Goal: Obtain resource: Obtain resource

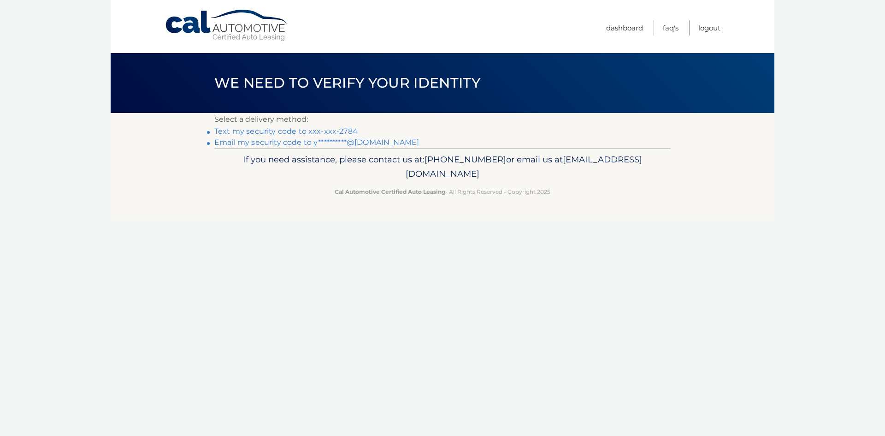
click at [334, 129] on link "Text my security code to xxx-xxx-2784" at bounding box center [285, 131] width 143 height 9
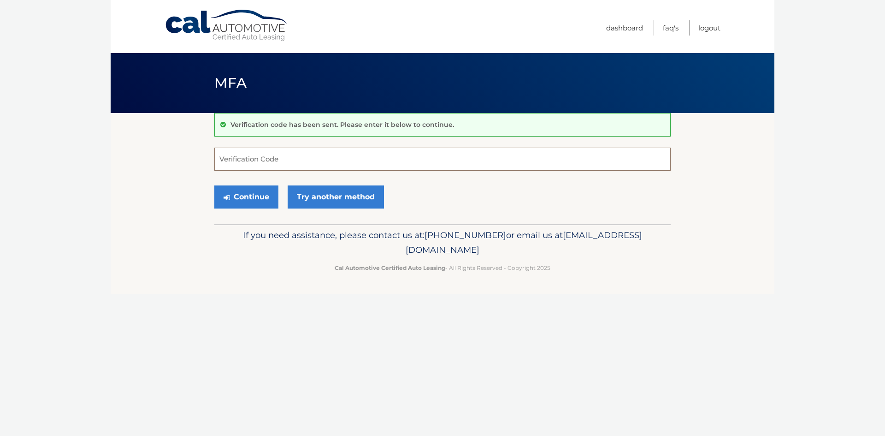
click at [267, 158] on input "Verification Code" at bounding box center [442, 159] width 456 height 23
click at [323, 196] on link "Try another method" at bounding box center [336, 196] width 96 height 23
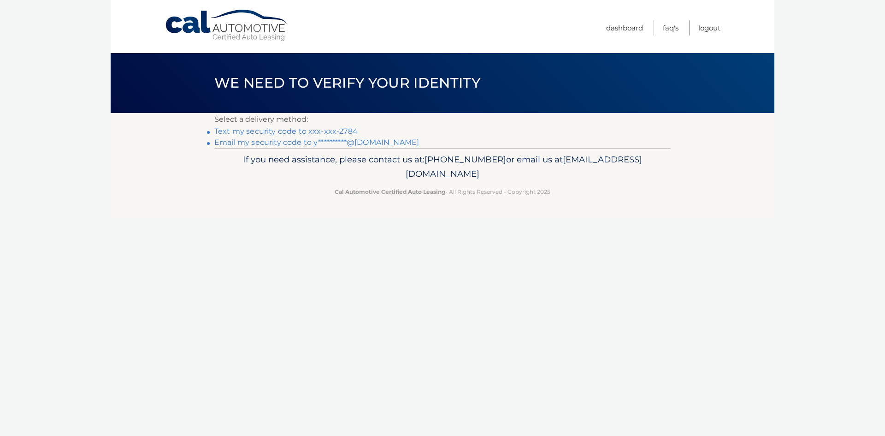
click at [288, 130] on link "Text my security code to xxx-xxx-2784" at bounding box center [285, 131] width 143 height 9
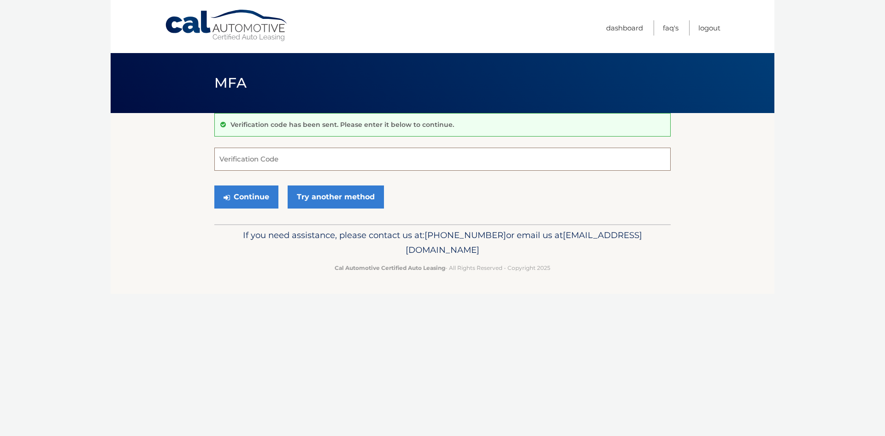
click at [272, 157] on input "Verification Code" at bounding box center [442, 159] width 456 height 23
type input "818412"
click at [214, 185] on button "Continue" at bounding box center [246, 196] width 64 height 23
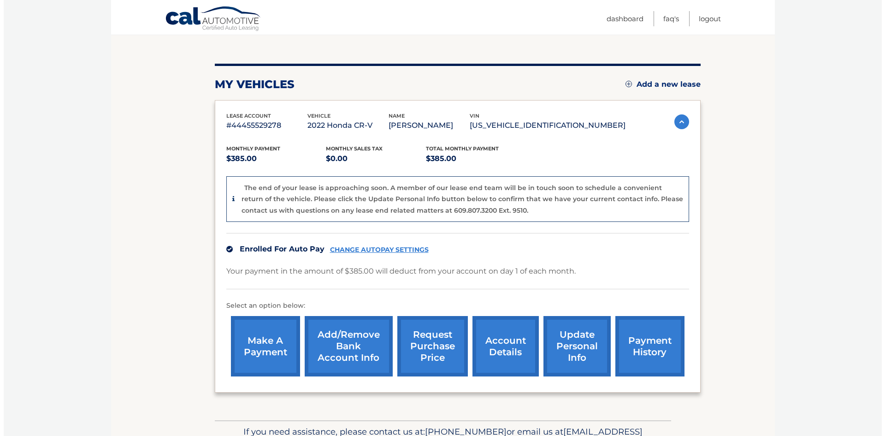
scroll to position [92, 0]
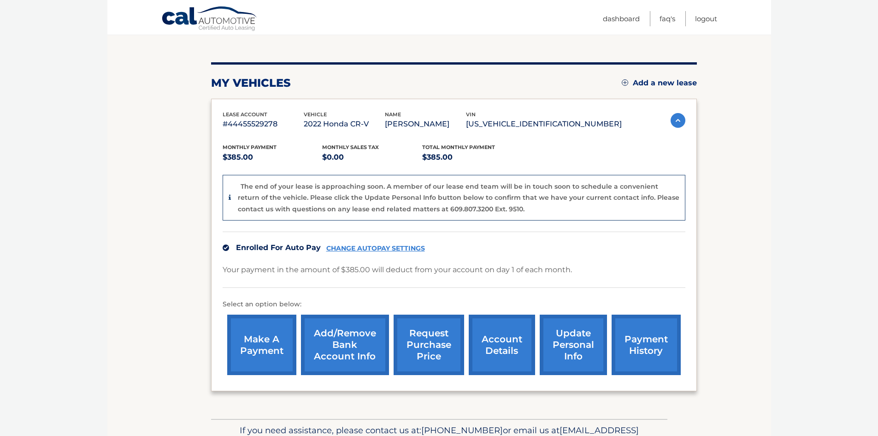
click at [444, 361] on link "request purchase price" at bounding box center [429, 344] width 71 height 60
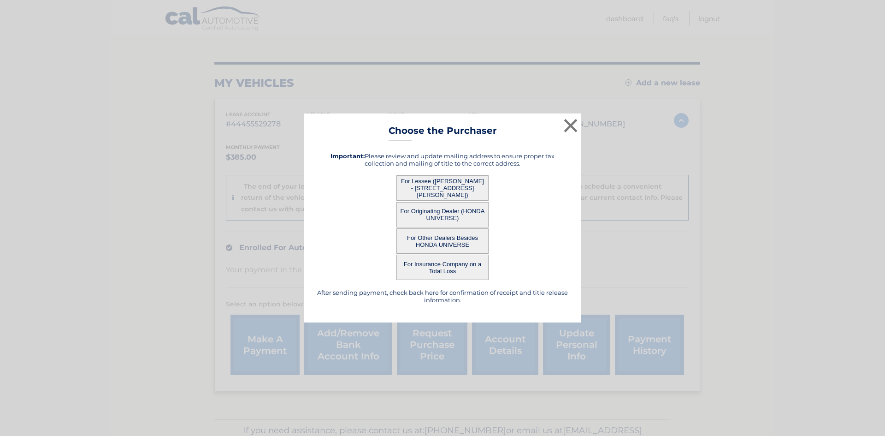
click at [432, 234] on button "For Other Dealers Besides HONDA UNIVERSE" at bounding box center [442, 240] width 92 height 25
click at [444, 241] on button "For Other Dealers Besides HONDA UNIVERSE" at bounding box center [442, 240] width 92 height 25
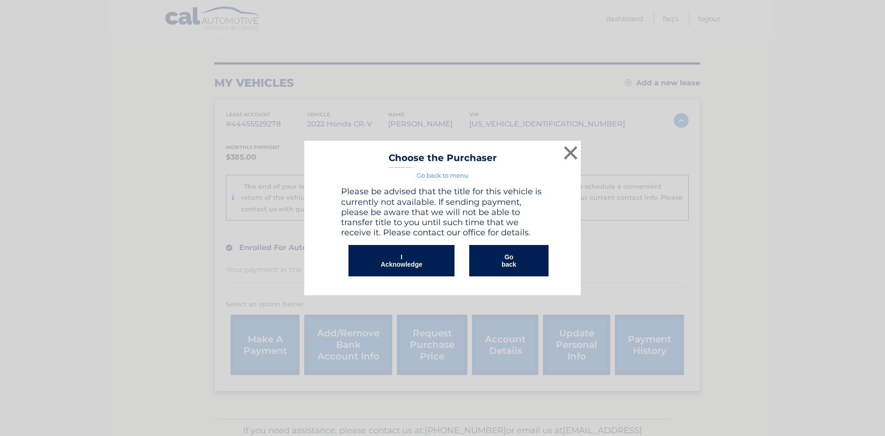
click at [421, 261] on button "I Acknowledge" at bounding box center [402, 260] width 106 height 31
click at [491, 254] on button "Go back" at bounding box center [508, 260] width 79 height 31
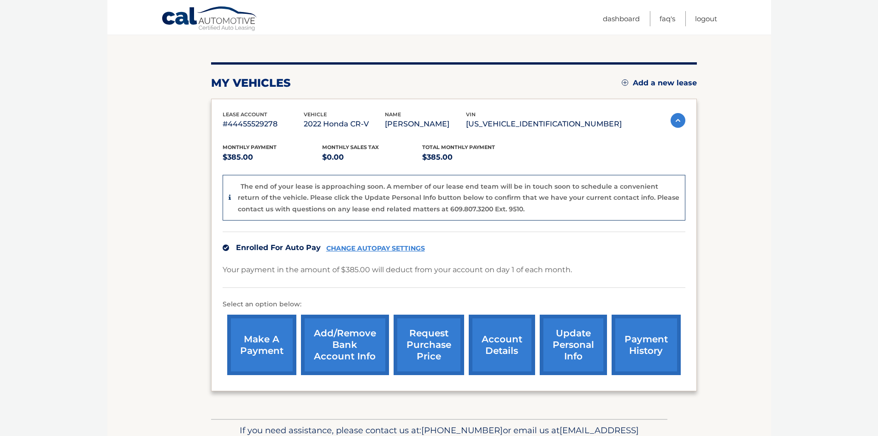
click at [427, 341] on link "request purchase price" at bounding box center [429, 344] width 71 height 60
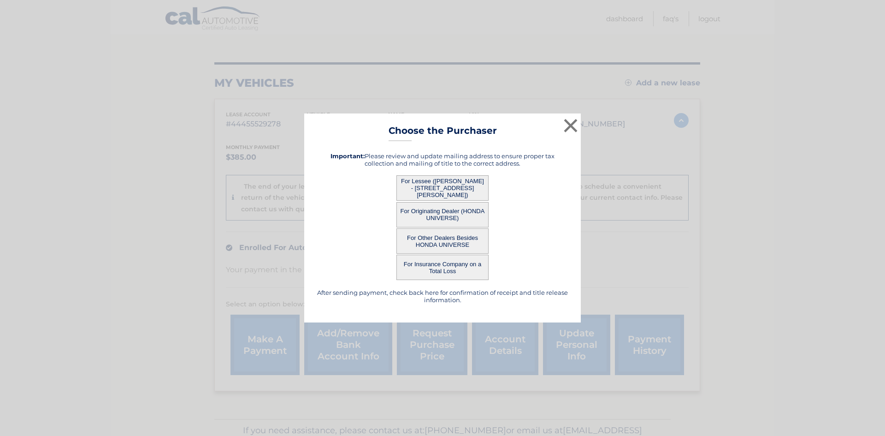
click at [461, 235] on button "For Other Dealers Besides HONDA UNIVERSE" at bounding box center [442, 240] width 92 height 25
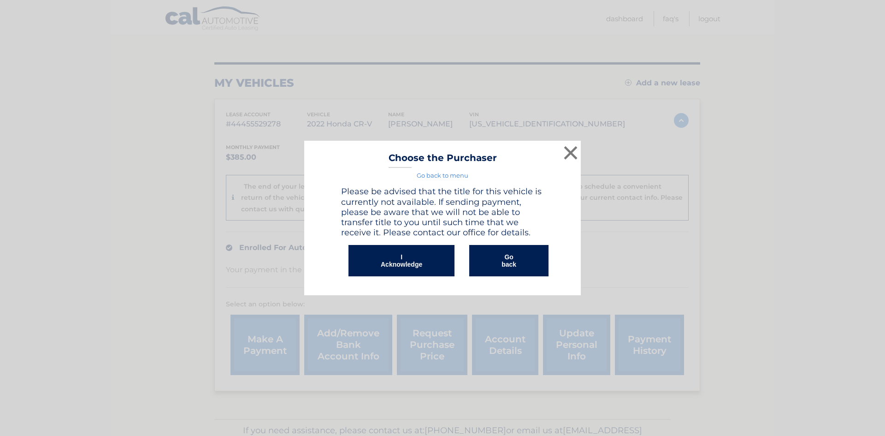
click at [408, 259] on button "I Acknowledge" at bounding box center [402, 260] width 106 height 31
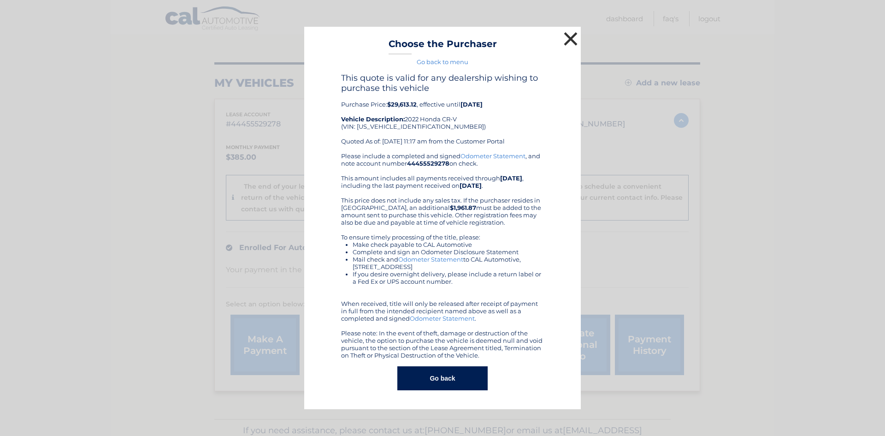
click at [571, 36] on button "×" at bounding box center [570, 39] width 18 height 18
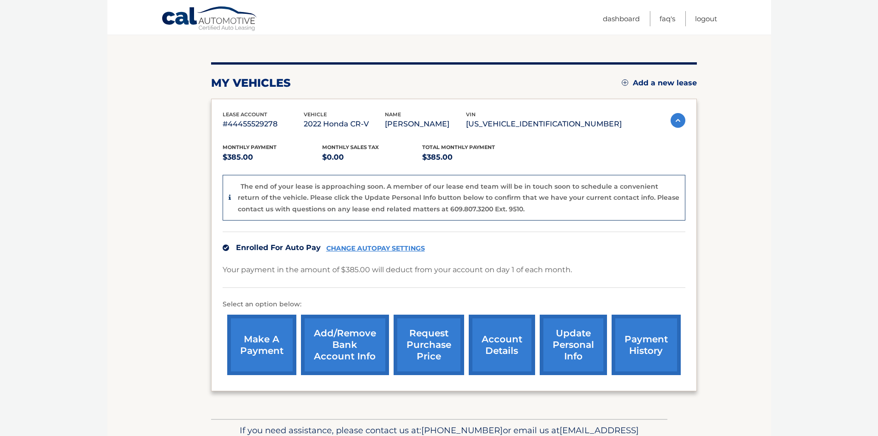
click at [420, 336] on link "request purchase price" at bounding box center [429, 344] width 71 height 60
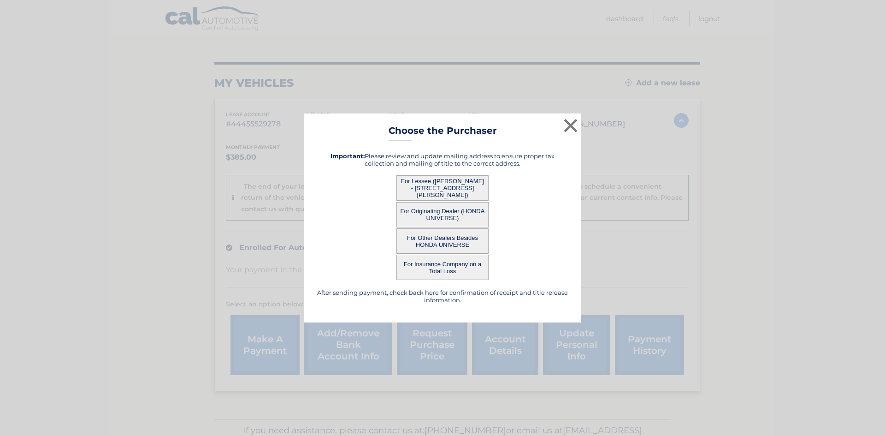
click at [443, 213] on button "For Originating Dealer (HONDA UNIVERSE)" at bounding box center [442, 214] width 92 height 25
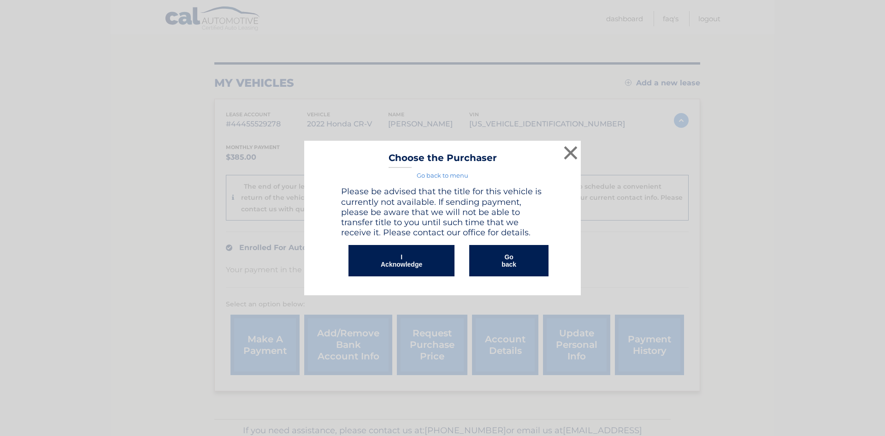
click at [430, 265] on button "I Acknowledge" at bounding box center [402, 260] width 106 height 31
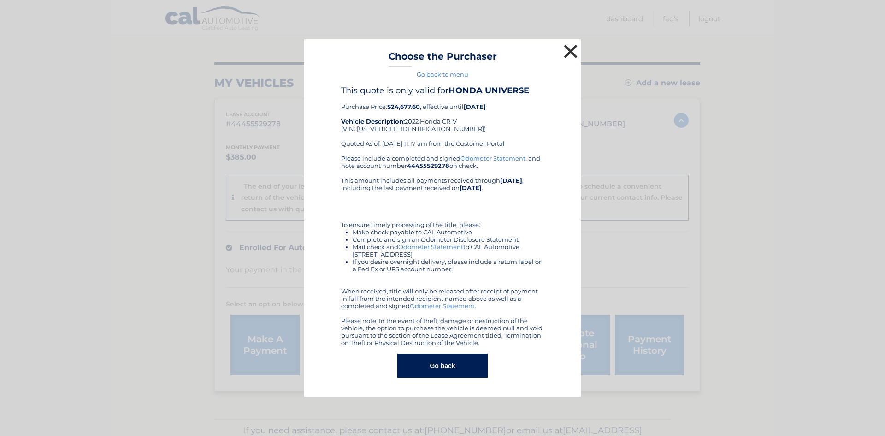
click at [572, 54] on button "×" at bounding box center [570, 51] width 18 height 18
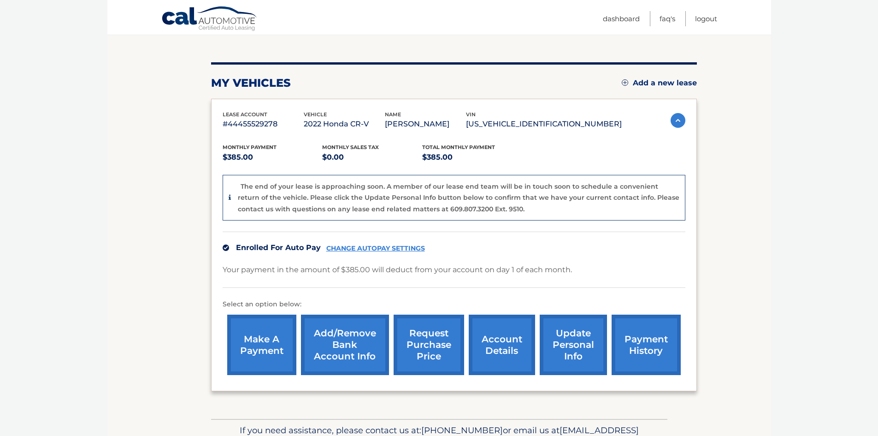
click at [423, 335] on link "request purchase price" at bounding box center [429, 344] width 71 height 60
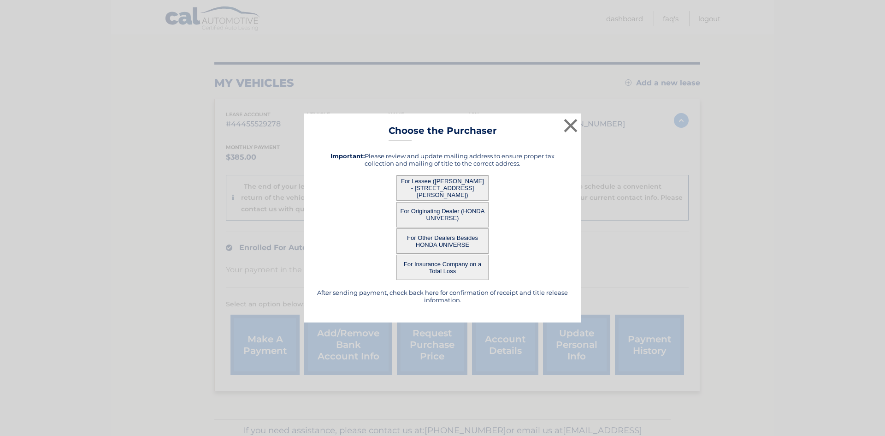
click at [447, 188] on button "For Lessee ([PERSON_NAME] - [STREET_ADDRESS][PERSON_NAME])" at bounding box center [442, 187] width 92 height 25
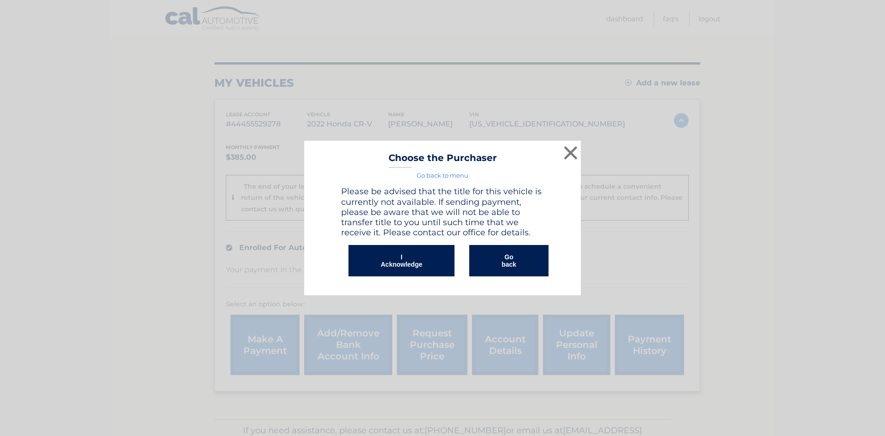
click at [421, 259] on button "I Acknowledge" at bounding box center [402, 260] width 106 height 31
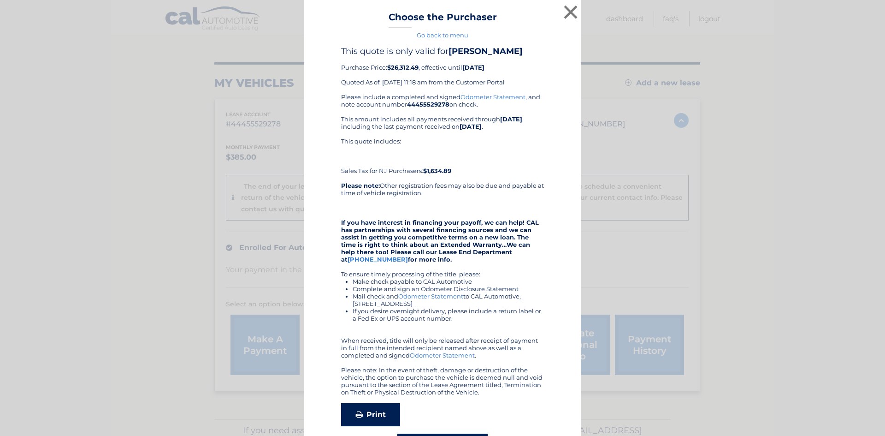
click at [356, 417] on icon at bounding box center [359, 413] width 7 height 7
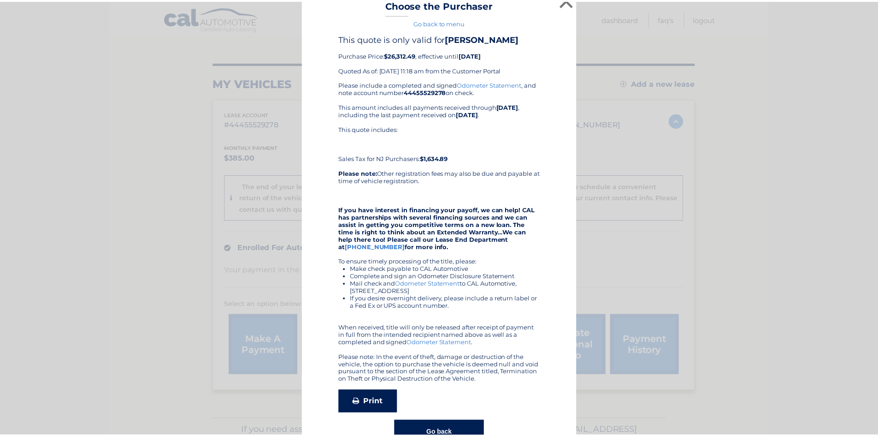
scroll to position [0, 0]
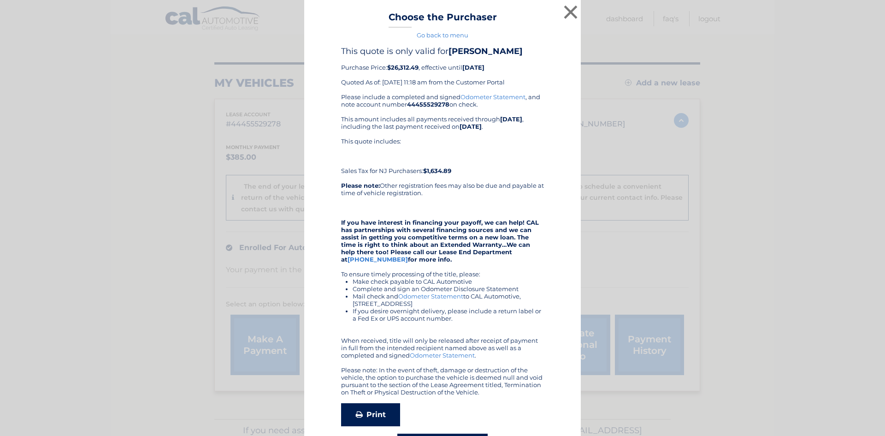
click at [378, 410] on link "Print" at bounding box center [370, 414] width 59 height 23
click at [562, 18] on button "×" at bounding box center [570, 12] width 18 height 18
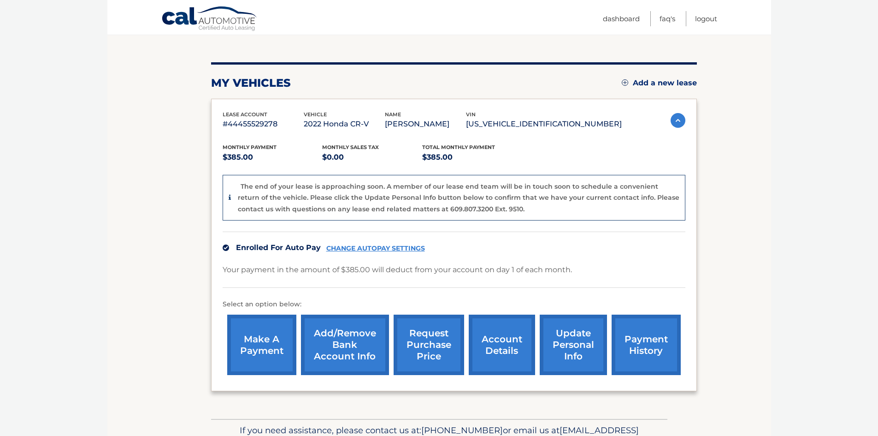
click at [429, 335] on link "request purchase price" at bounding box center [429, 344] width 71 height 60
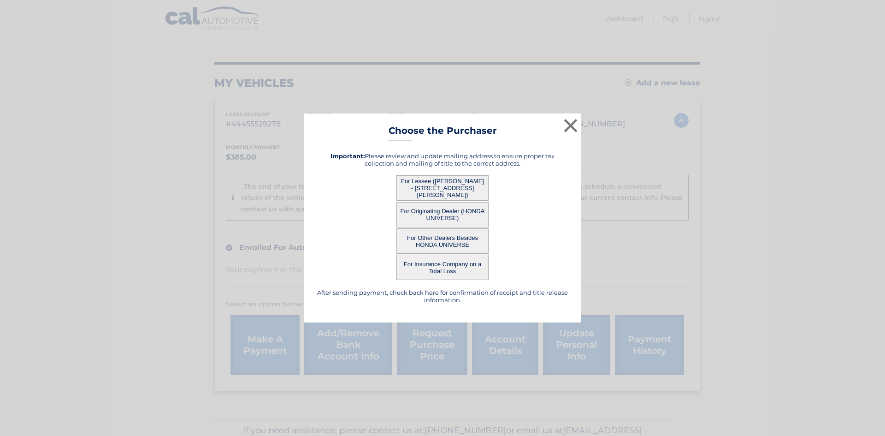
click at [449, 207] on button "For Originating Dealer (HONDA UNIVERSE)" at bounding box center [442, 214] width 92 height 25
click at [420, 216] on button "For Originating Dealer (HONDA UNIVERSE)" at bounding box center [442, 214] width 92 height 25
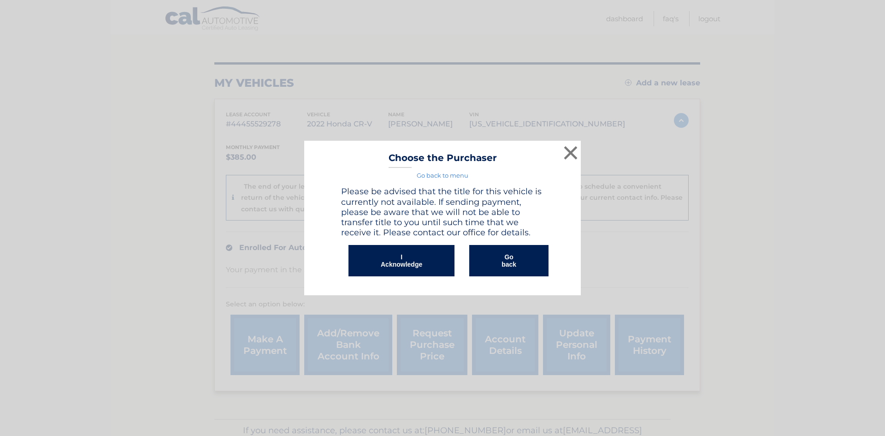
click at [411, 257] on button "I Acknowledge" at bounding box center [402, 260] width 106 height 31
click at [397, 261] on button "I Acknowledge" at bounding box center [402, 260] width 106 height 31
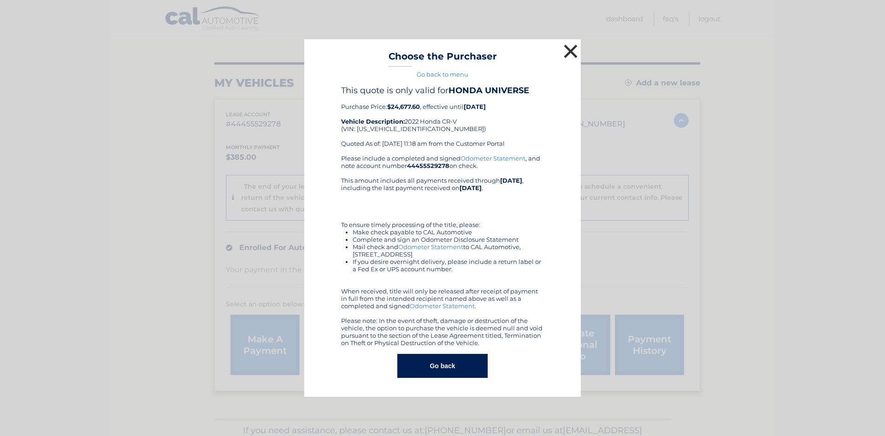
drag, startPoint x: 570, startPoint y: 54, endPoint x: 595, endPoint y: 47, distance: 26.4
click at [570, 54] on button "×" at bounding box center [570, 51] width 18 height 18
